Goal: Task Accomplishment & Management: Complete application form

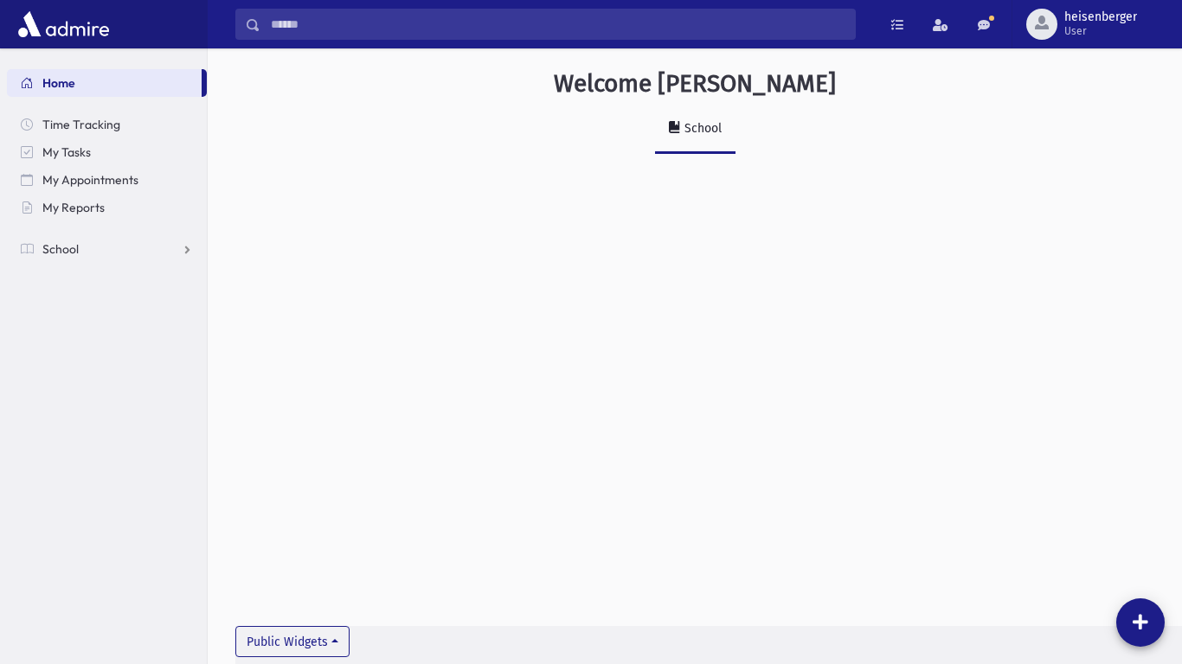
click at [685, 148] on link "School" at bounding box center [695, 130] width 80 height 48
click at [159, 247] on link "School" at bounding box center [107, 249] width 200 height 28
click at [119, 364] on span "Student Logs" at bounding box center [87, 360] width 71 height 16
click at [97, 383] on link "Entry" at bounding box center [107, 388] width 200 height 28
